Goal: Book appointment/travel/reservation

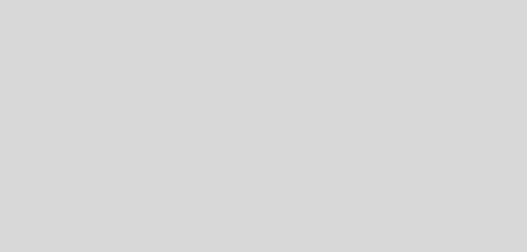
select select "pt"
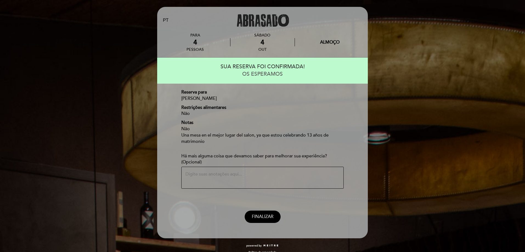
click at [262, 218] on span "FINALIZAR" at bounding box center [263, 216] width 22 height 5
select select "pt"
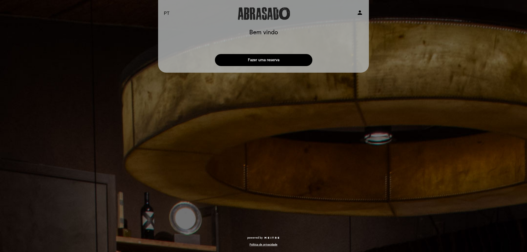
click at [271, 61] on button "Fazer uma reserva" at bounding box center [263, 60] width 97 height 12
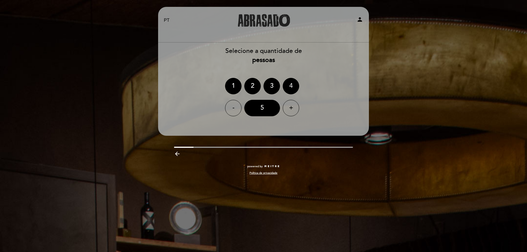
click at [288, 82] on div "4" at bounding box center [291, 86] width 16 height 16
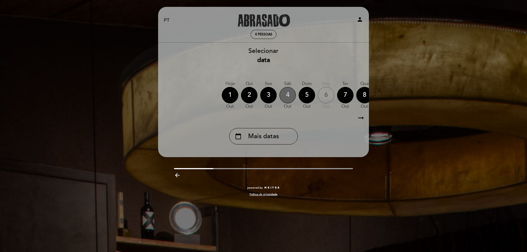
click at [290, 95] on div "4" at bounding box center [287, 95] width 16 height 16
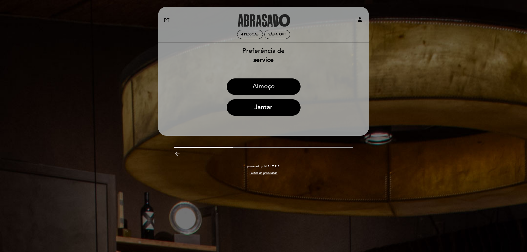
click at [285, 91] on button "Almoço" at bounding box center [264, 86] width 74 height 16
